Goal: Task Accomplishment & Management: Manage account settings

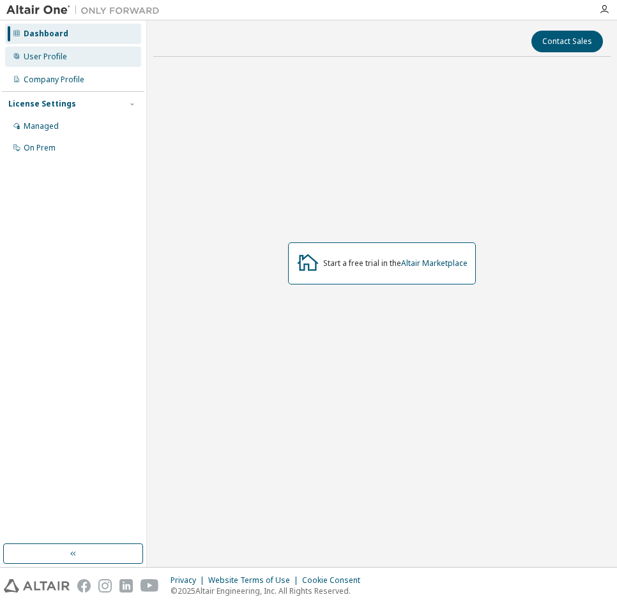
click at [47, 64] on div "User Profile" at bounding box center [73, 57] width 136 height 20
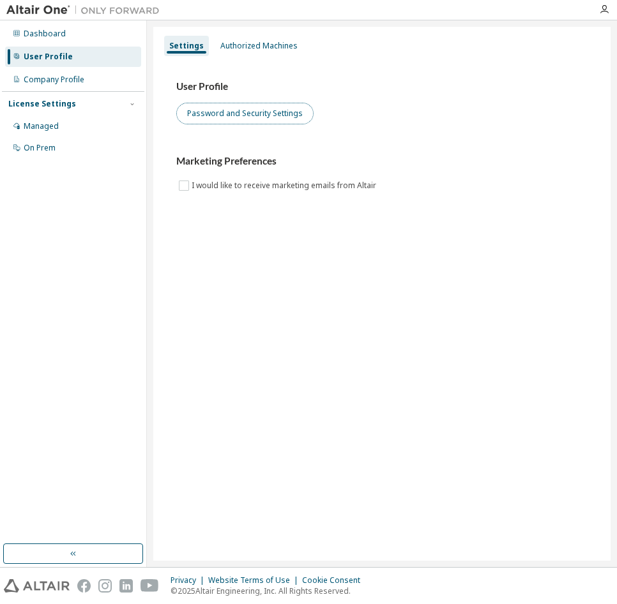
click at [201, 119] on button "Password and Security Settings" at bounding box center [244, 114] width 137 height 22
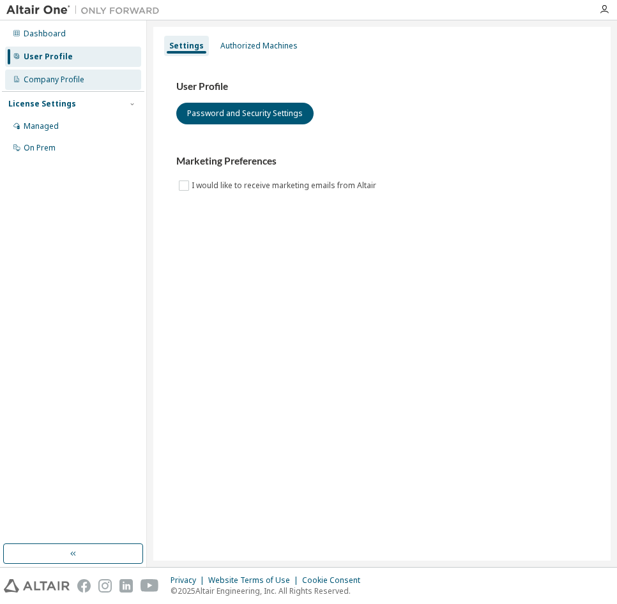
click at [63, 87] on div "Company Profile" at bounding box center [73, 80] width 136 height 20
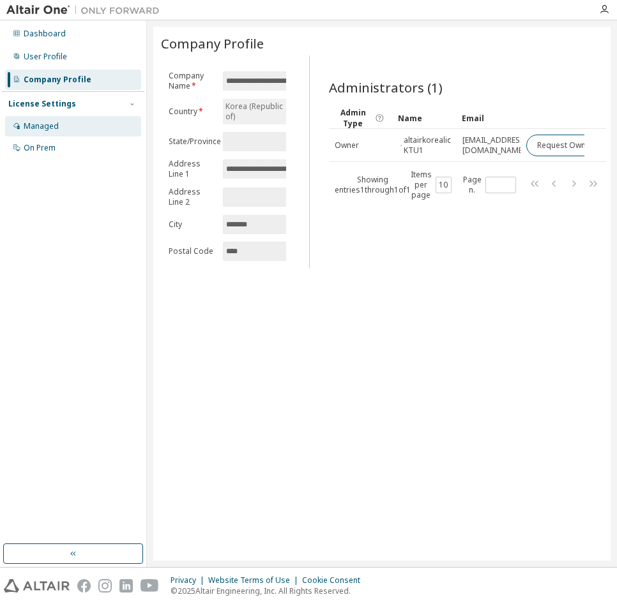
click at [26, 121] on div "Managed" at bounding box center [41, 126] width 35 height 10
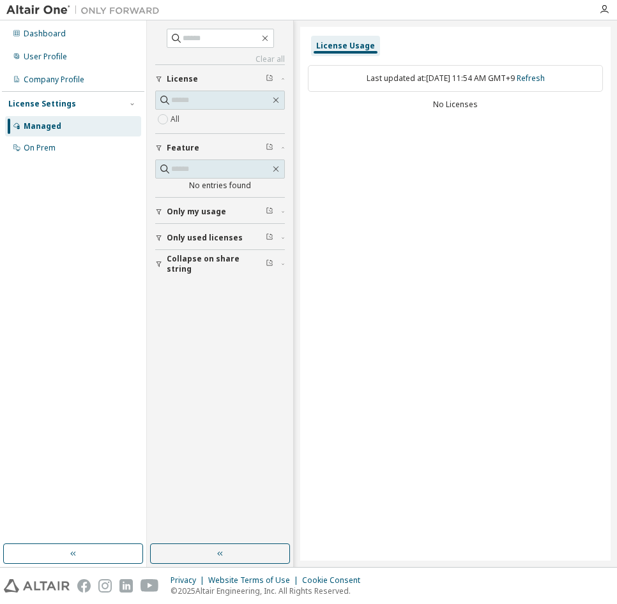
click at [184, 134] on button "Feature" at bounding box center [220, 148] width 130 height 28
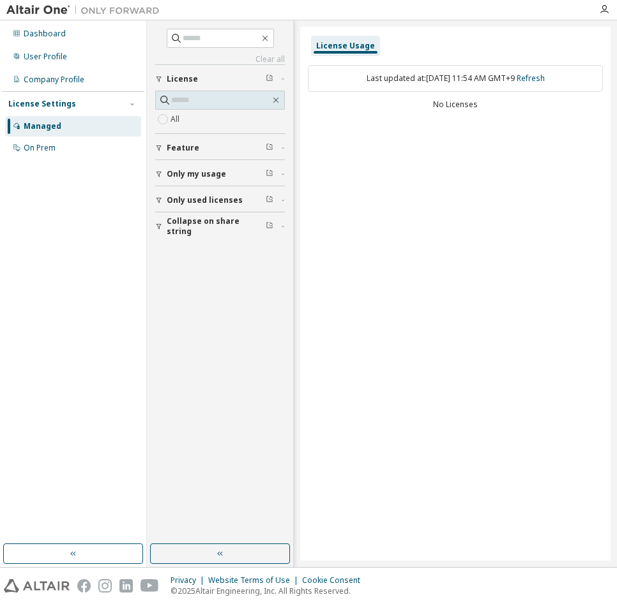
click at [179, 118] on label "All" at bounding box center [175, 119] width 11 height 15
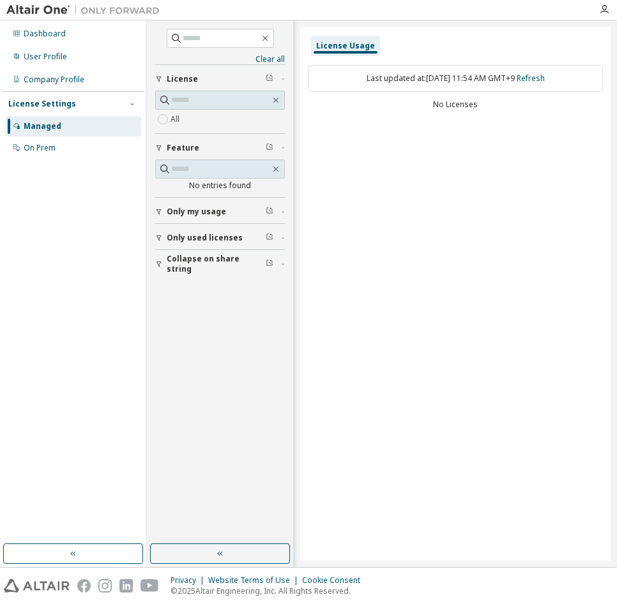
click at [179, 239] on span "Only used licenses" at bounding box center [205, 238] width 76 height 10
click at [172, 305] on span "Collapse on share string" at bounding box center [216, 301] width 99 height 20
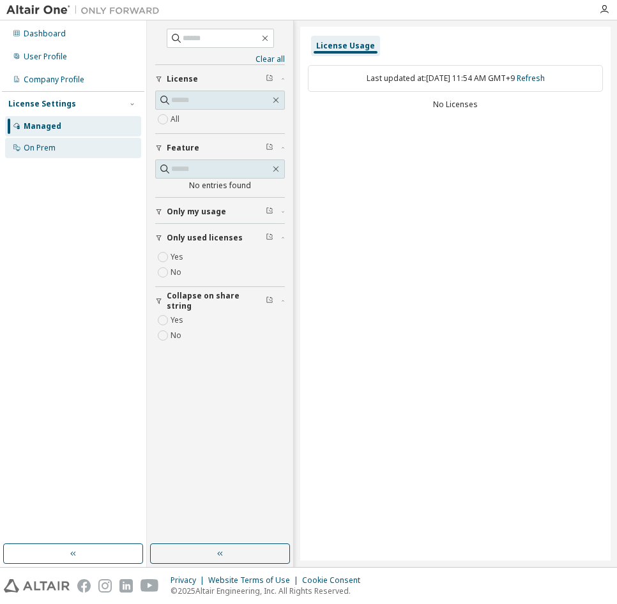
click at [91, 139] on div "On Prem" at bounding box center [73, 148] width 136 height 20
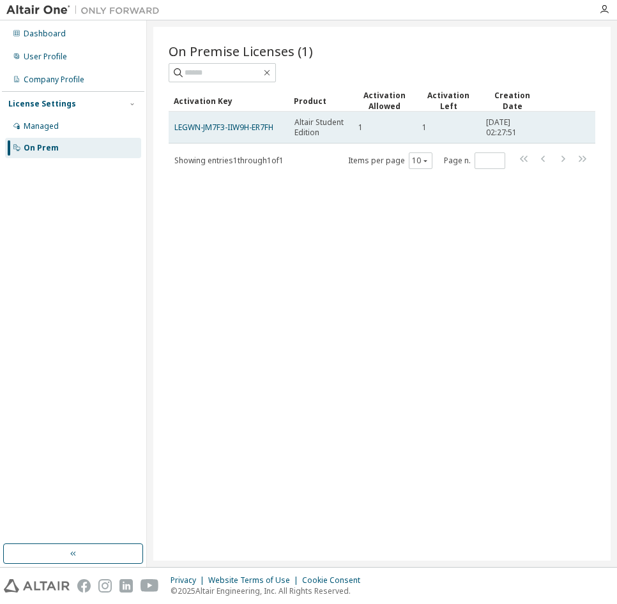
click at [250, 133] on td "LEGWN-JM7F3-IIW9H-ER7FH" at bounding box center [229, 128] width 120 height 32
click at [236, 128] on link "LEGWN-JM7F3-IIW9H-ER7FH" at bounding box center [223, 127] width 99 height 11
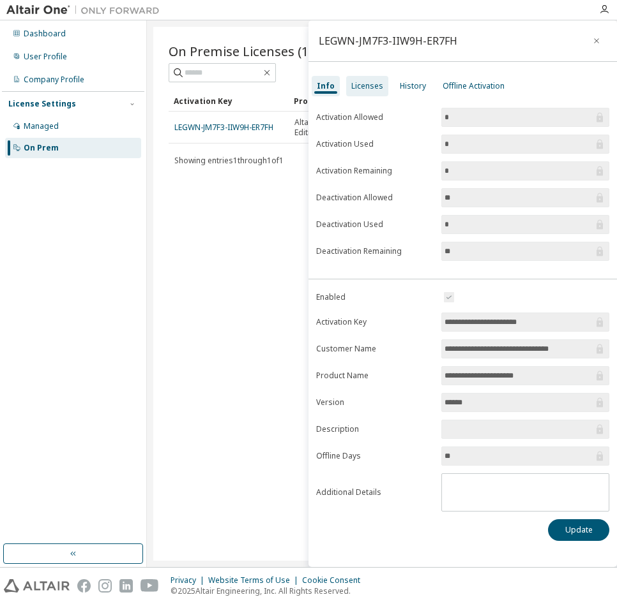
click at [359, 82] on div "Licenses" at bounding box center [367, 86] width 32 height 10
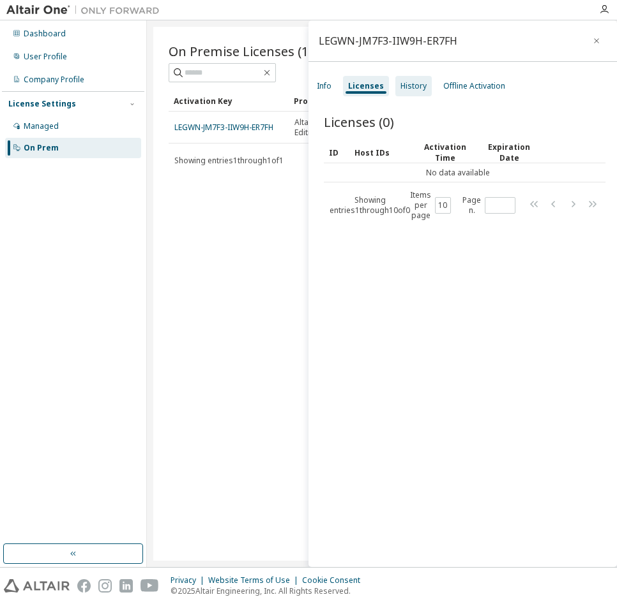
click at [406, 80] on div "History" at bounding box center [413, 86] width 36 height 20
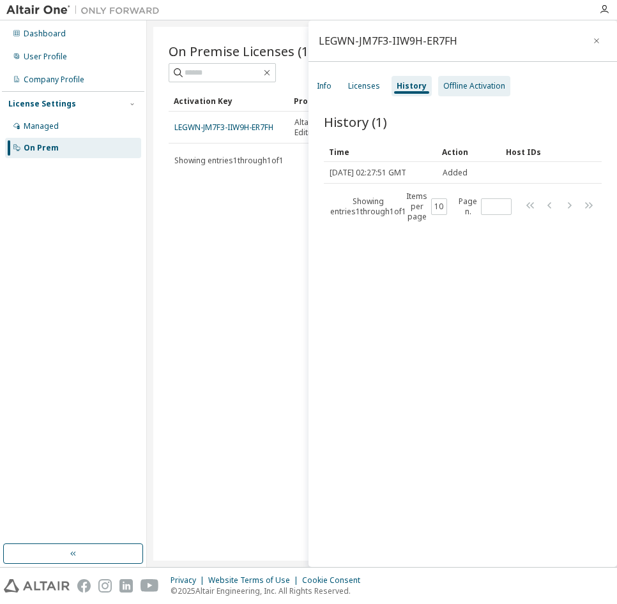
click at [463, 82] on div "Offline Activation" at bounding box center [474, 86] width 62 height 10
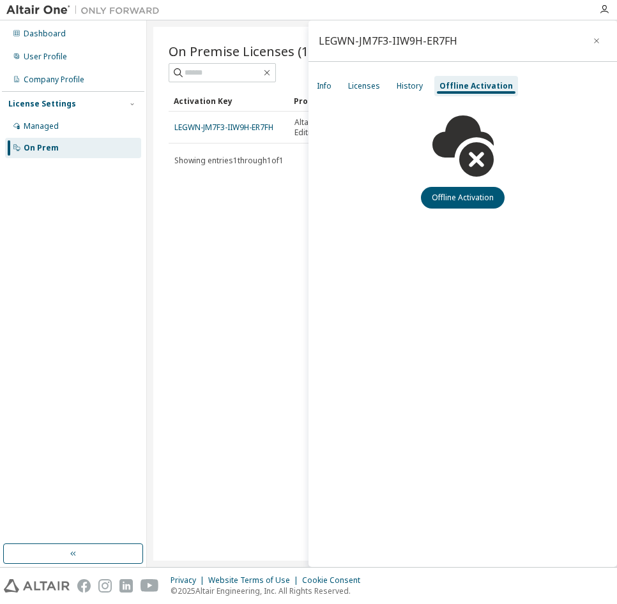
click at [202, 233] on div "On Premise Licenses (1) Clear Load Save Save As Field Operator Value Select fil…" at bounding box center [381, 294] width 457 height 534
click at [601, 44] on button "button" at bounding box center [596, 41] width 20 height 20
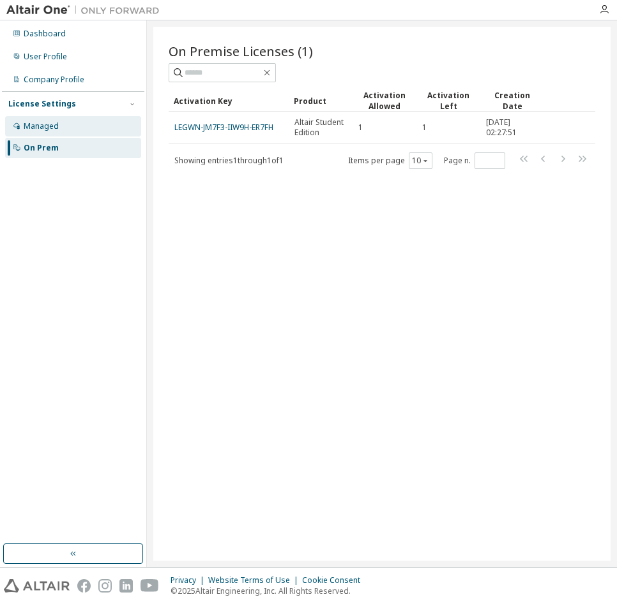
click at [43, 131] on div "Managed" at bounding box center [41, 126] width 35 height 10
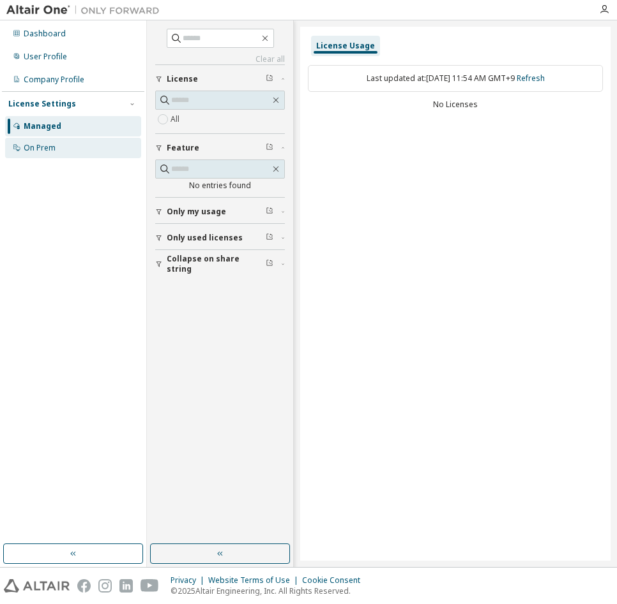
click at [43, 143] on div "On Prem" at bounding box center [40, 148] width 32 height 10
